Goal: Task Accomplishment & Management: Manage account settings

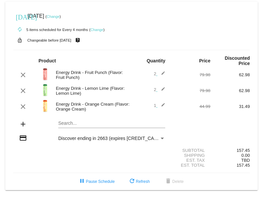
click at [97, 26] on div "autorenew 5 items scheduled for Every 4 months ( Change )" at bounding box center [131, 29] width 237 height 13
click at [97, 30] on link "Change" at bounding box center [97, 30] width 13 height 4
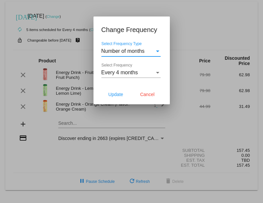
click at [123, 52] on span "Number of months" at bounding box center [124, 51] width 44 height 6
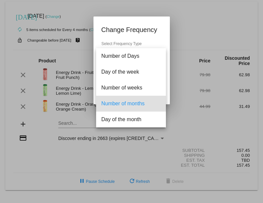
click at [22, 170] on div at bounding box center [131, 101] width 263 height 203
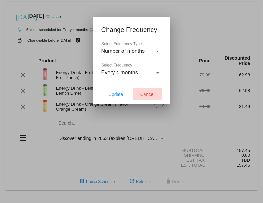
click at [147, 98] on button "Cancel" at bounding box center [147, 94] width 29 height 12
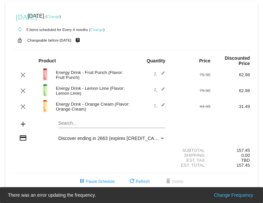
click at [23, 163] on div "Est. Total 157.45" at bounding box center [131, 165] width 237 height 5
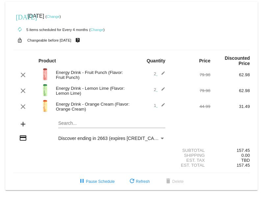
click at [60, 16] on link "Change" at bounding box center [53, 17] width 13 height 4
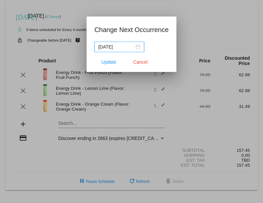
click at [87, 4] on div at bounding box center [131, 101] width 263 height 203
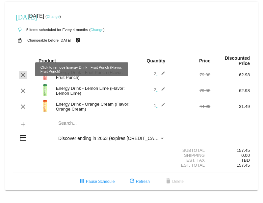
click at [22, 71] on mat-icon "clear" at bounding box center [23, 75] width 8 height 8
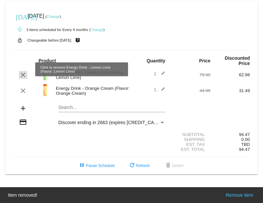
click at [23, 71] on mat-icon "clear" at bounding box center [23, 75] width 8 height 8
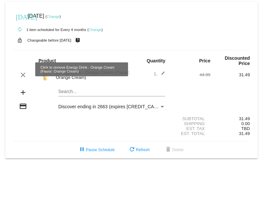
click at [22, 72] on mat-icon "clear" at bounding box center [23, 75] width 8 height 8
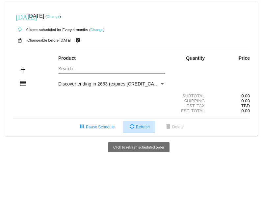
click at [136, 129] on span "refresh Refresh" at bounding box center [139, 127] width 22 height 5
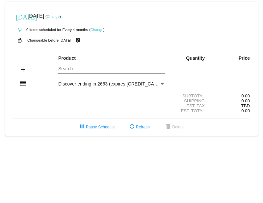
click at [78, 86] on span "Discover ending in 2663 (expires [CREDIT_CARD_DATA])" at bounding box center [118, 83] width 120 height 5
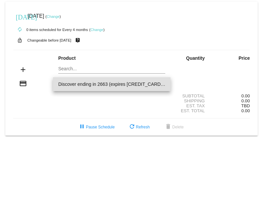
click at [78, 86] on span "Discover ending in 2663 (expires [CREDIT_CARD_DATA])" at bounding box center [111, 84] width 107 height 14
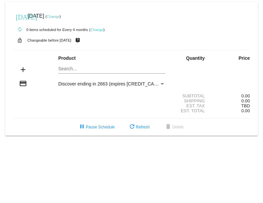
click at [21, 82] on mat-icon "credit_card" at bounding box center [23, 83] width 8 height 8
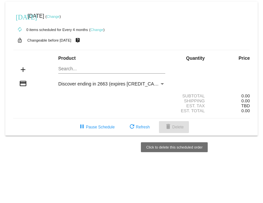
click at [170, 49] on mat-icon "delete" at bounding box center [169, 127] width 8 height 8
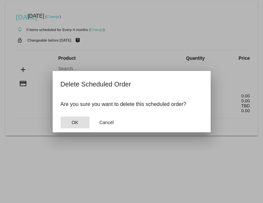
click at [77, 49] on span "OK" at bounding box center [75, 122] width 7 height 5
